Goal: Transaction & Acquisition: Purchase product/service

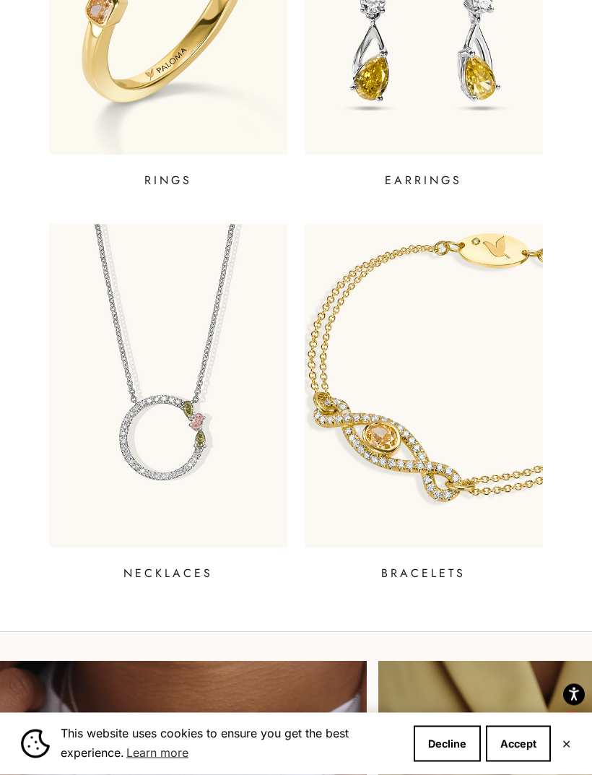
scroll to position [608, 0]
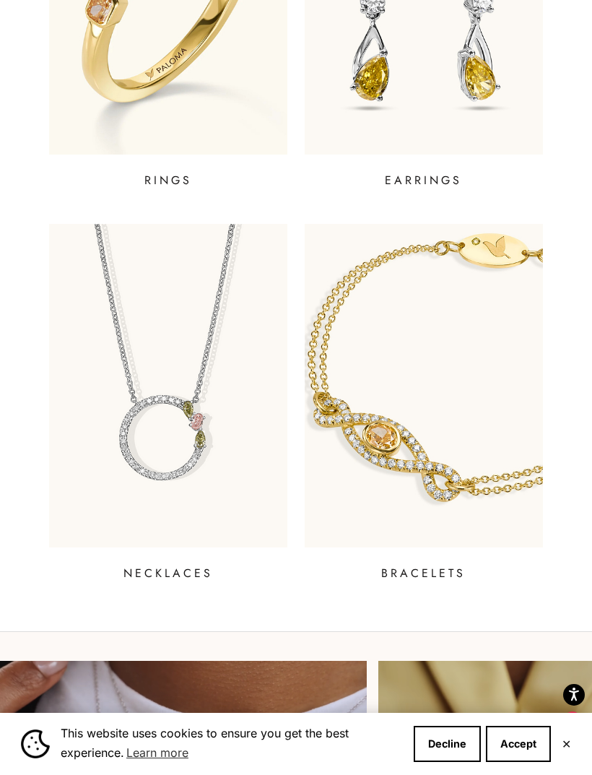
click at [130, 398] on img at bounding box center [168, 385] width 238 height 323
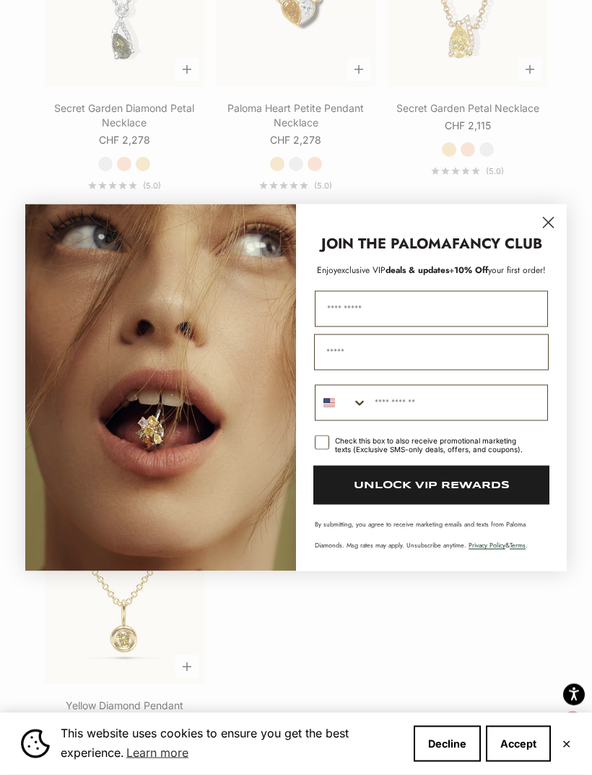
scroll to position [1838, 0]
click at [569, 248] on div "Close dialog JOIN THE PALOMA FANCY CLUB Enjoy exclusive VIP deals & updates + 1…" at bounding box center [296, 388] width 570 height 396
click at [549, 234] on circle "Close dialog" at bounding box center [548, 222] width 24 height 24
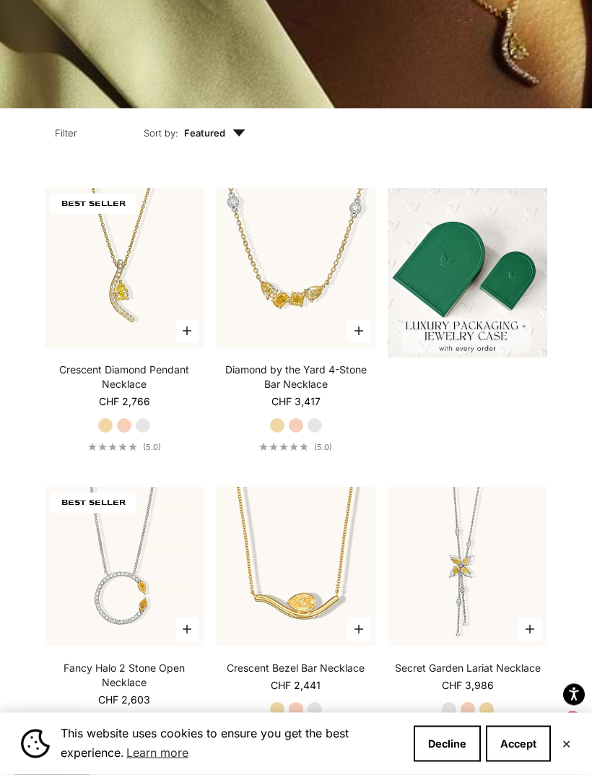
scroll to position [0, 0]
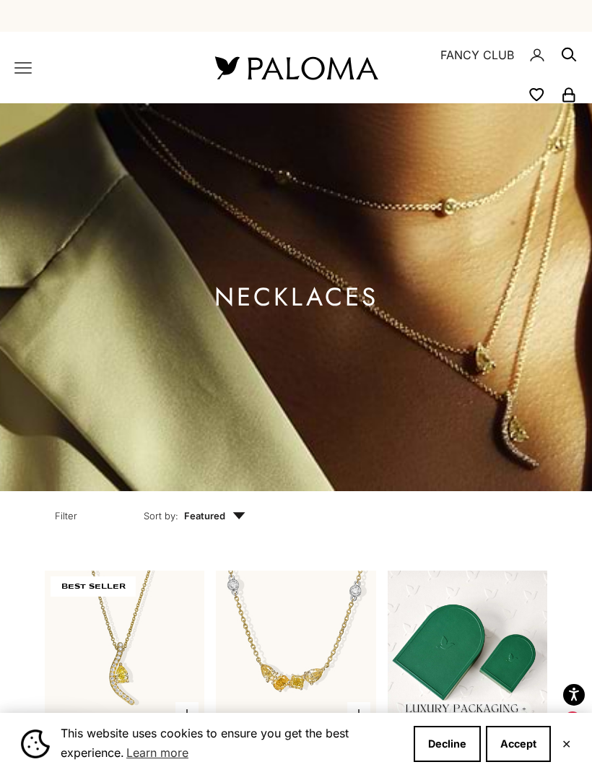
click at [31, 60] on icon "Primary navigation" at bounding box center [22, 67] width 17 height 17
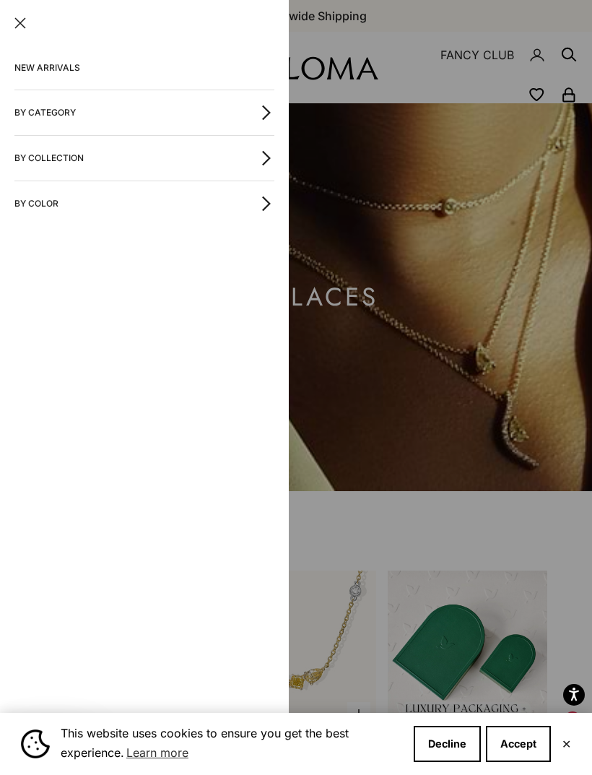
click at [35, 113] on button "By Category" at bounding box center [144, 112] width 260 height 45
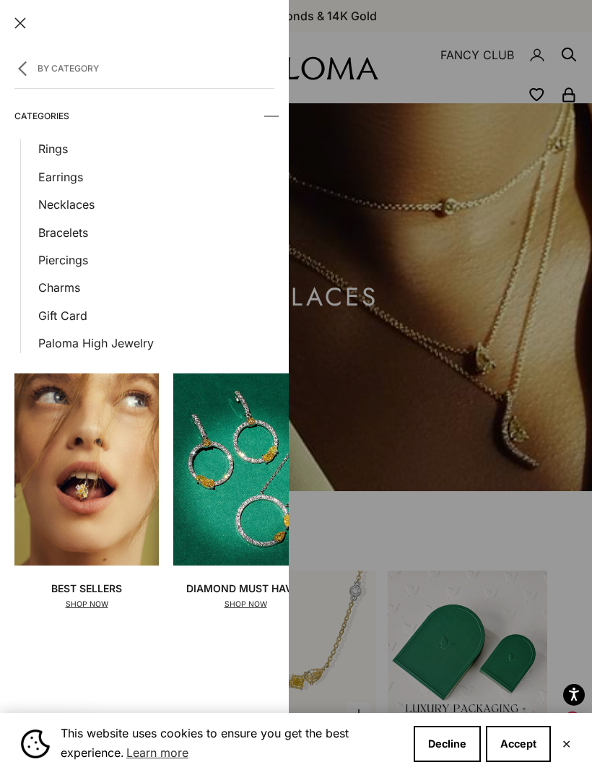
click at [59, 311] on link "Gift Card" at bounding box center [156, 315] width 236 height 19
click at [54, 278] on link "Charms" at bounding box center [156, 287] width 236 height 19
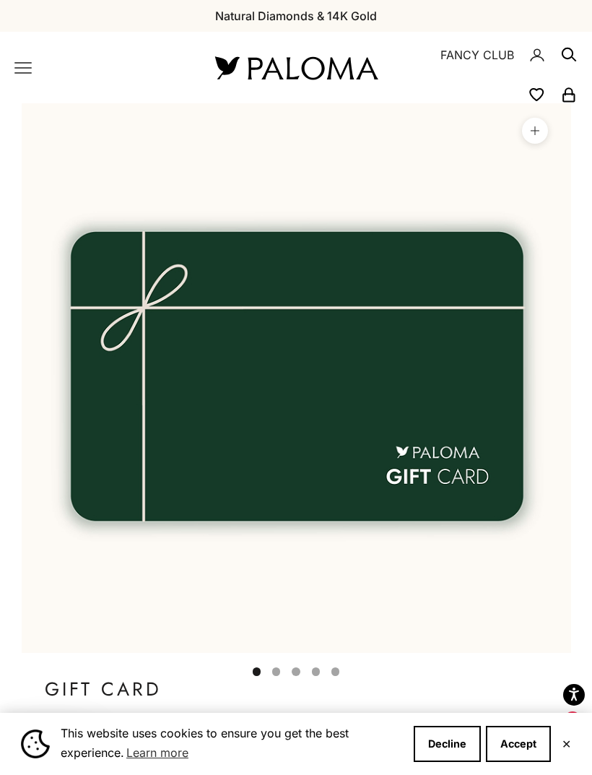
scroll to position [0, 45]
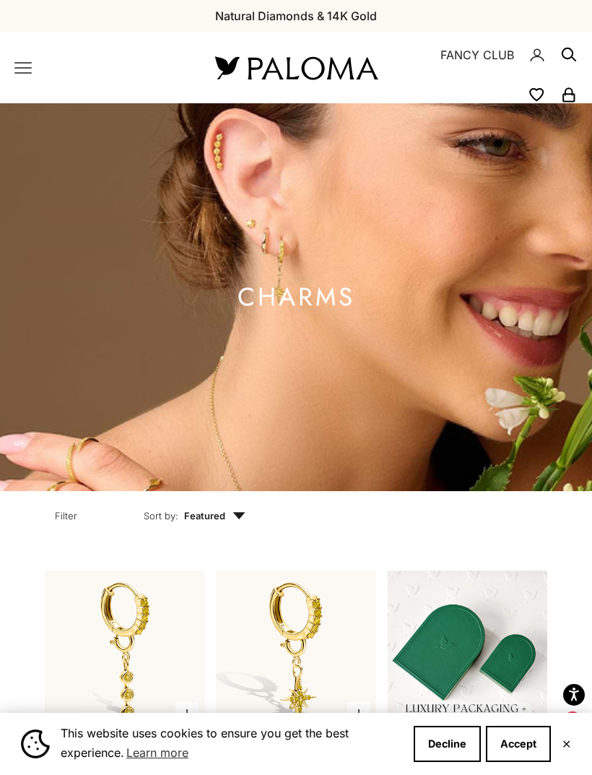
click at [26, 63] on icon "Primary navigation" at bounding box center [23, 68] width 16 height 10
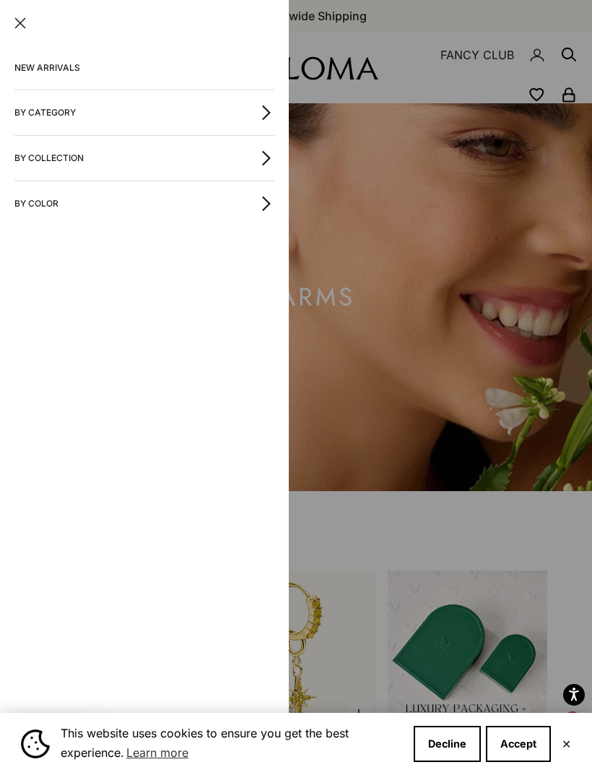
click at [30, 115] on button "By Category" at bounding box center [144, 112] width 260 height 45
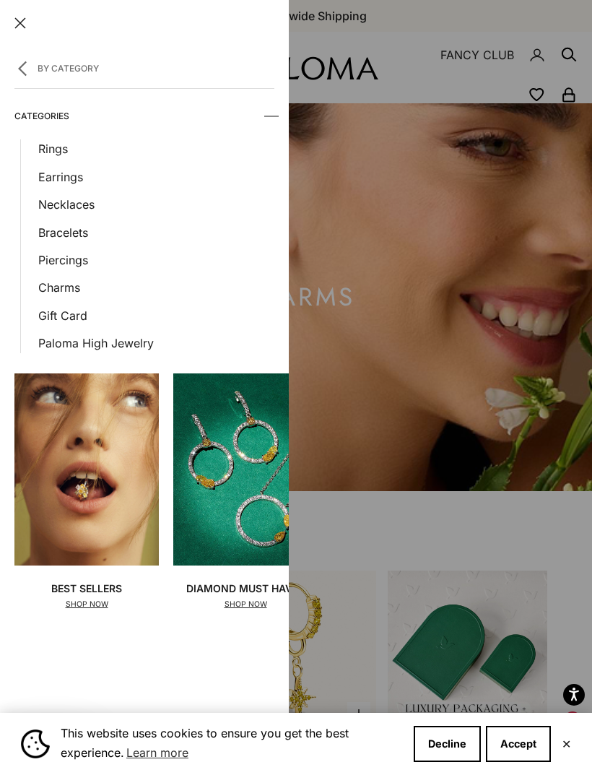
click at [50, 229] on link "Bracelets" at bounding box center [156, 232] width 236 height 19
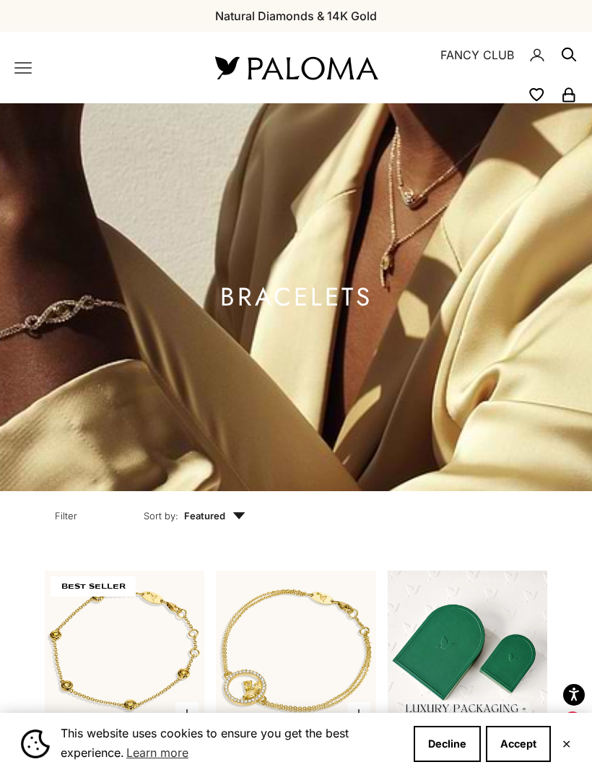
click at [30, 68] on icon "Primary navigation" at bounding box center [23, 68] width 16 height 10
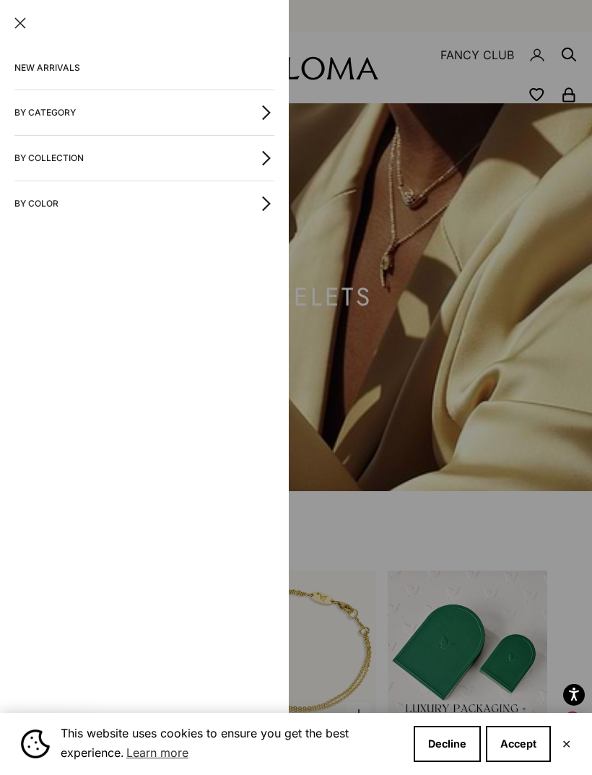
click at [42, 113] on button "By Category" at bounding box center [144, 112] width 260 height 45
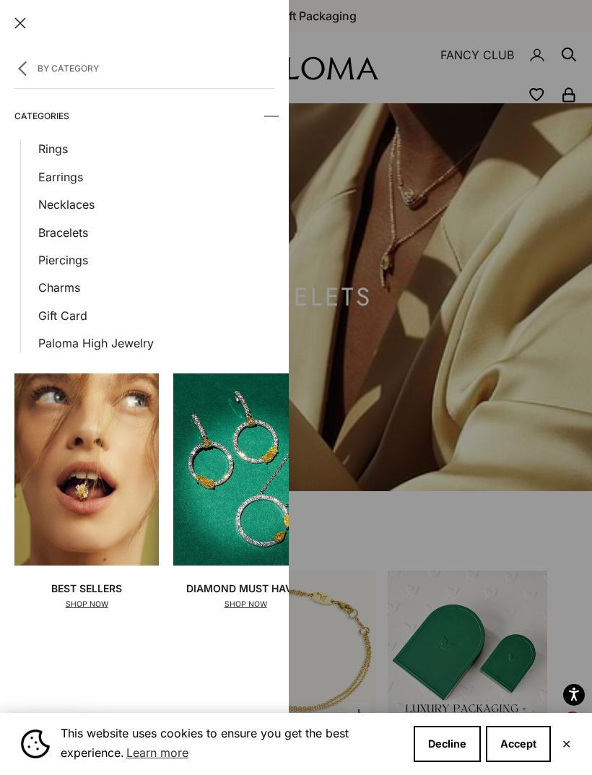
click at [56, 199] on link "Necklaces" at bounding box center [156, 204] width 236 height 19
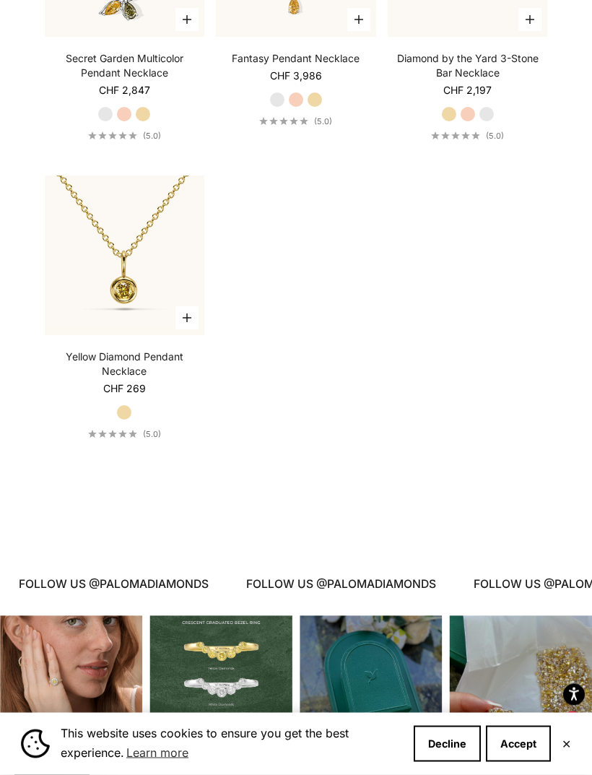
scroll to position [2186, 0]
click at [114, 287] on img at bounding box center [124, 255] width 176 height 176
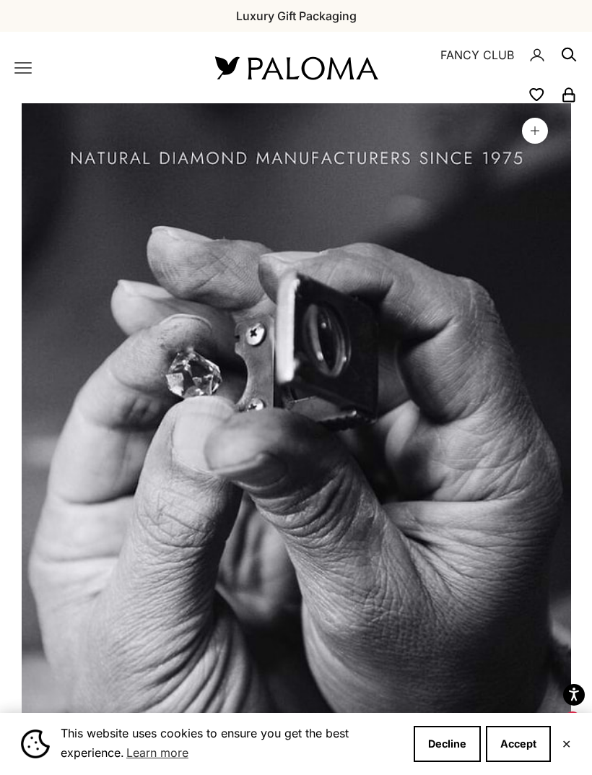
scroll to position [0, 3967]
